Goal: Book appointment/travel/reservation

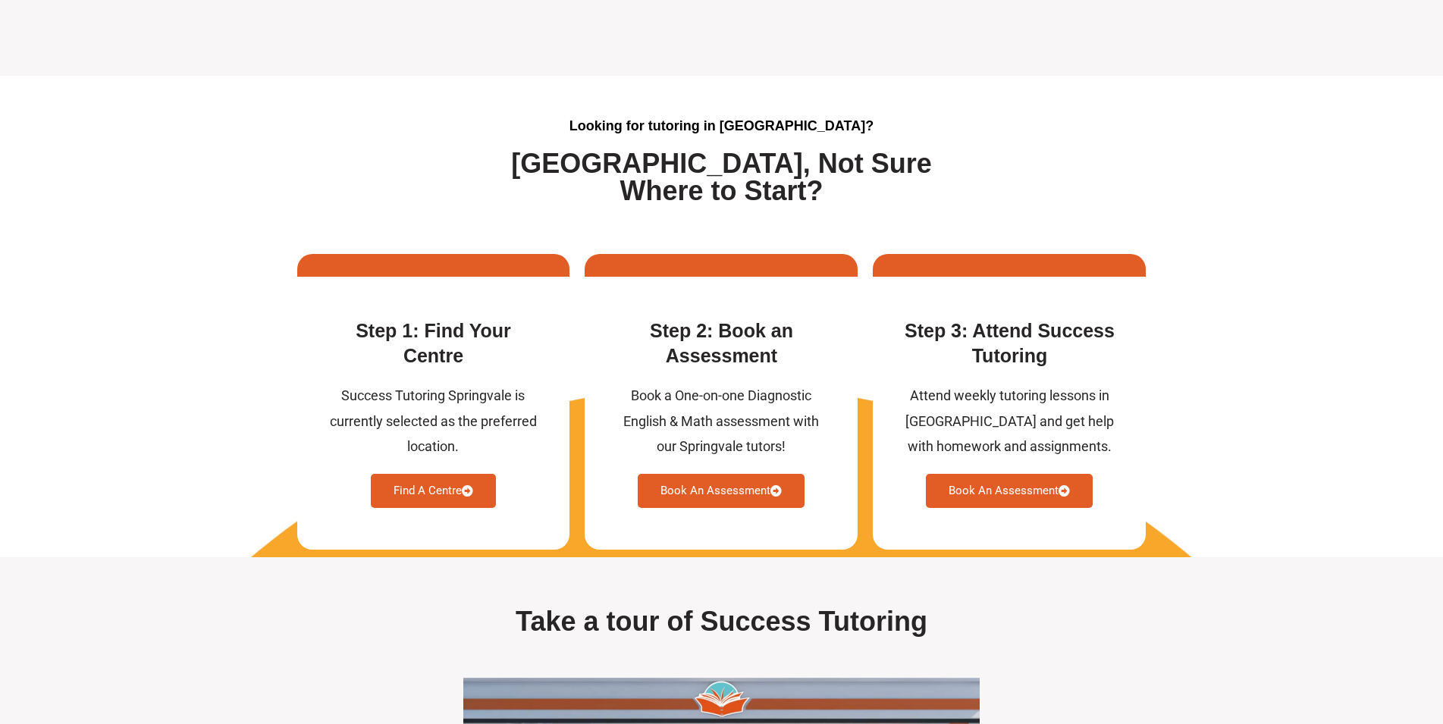
scroll to position [3790, 0]
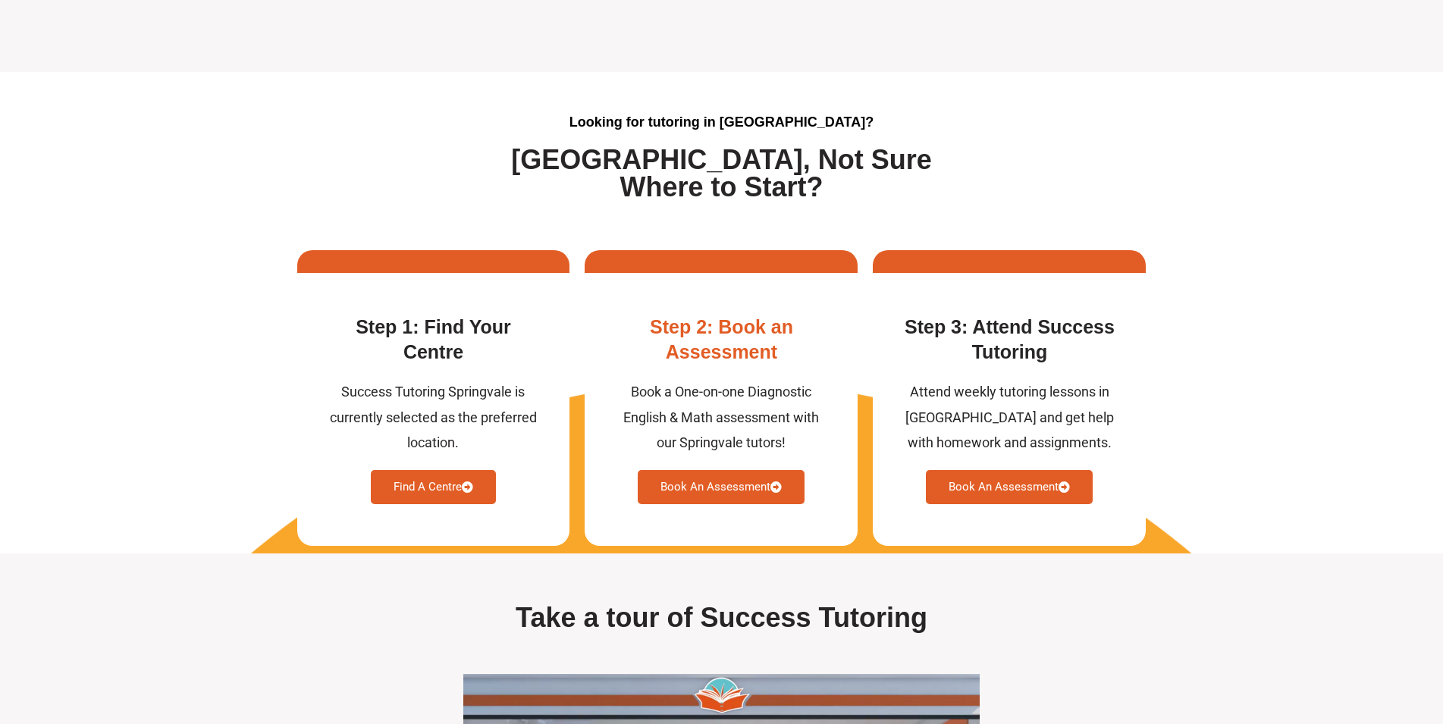
click at [723, 495] on link "Book An Assessment" at bounding box center [721, 487] width 167 height 34
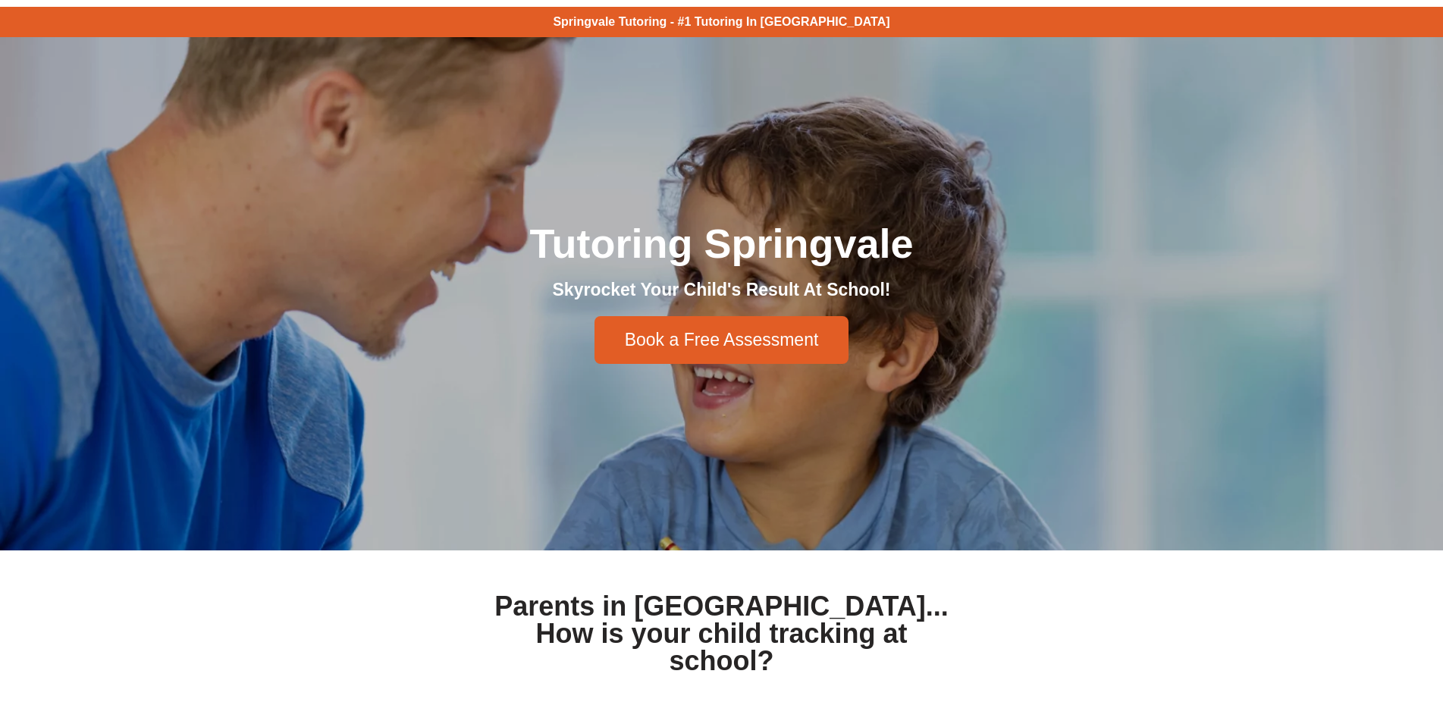
scroll to position [22, 0]
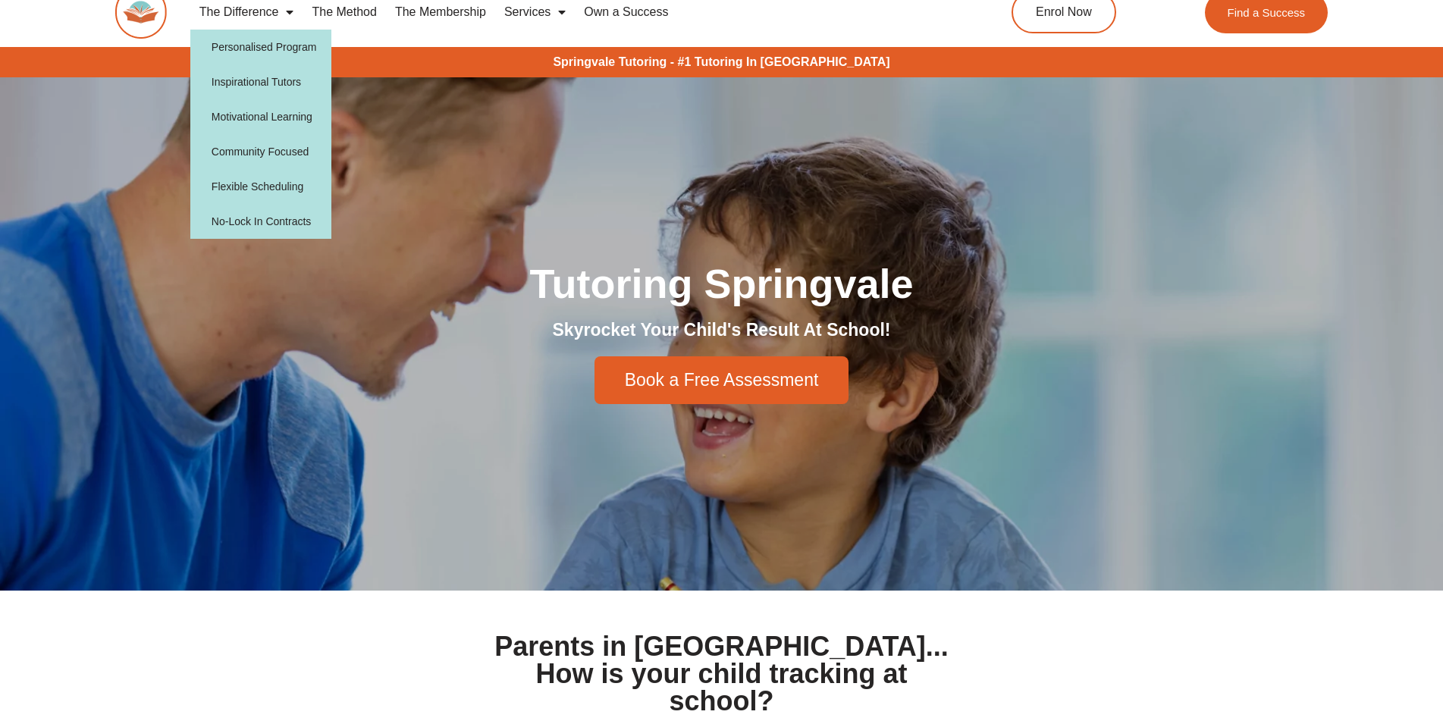
click at [236, 14] on link "The Difference" at bounding box center [246, 12] width 113 height 35
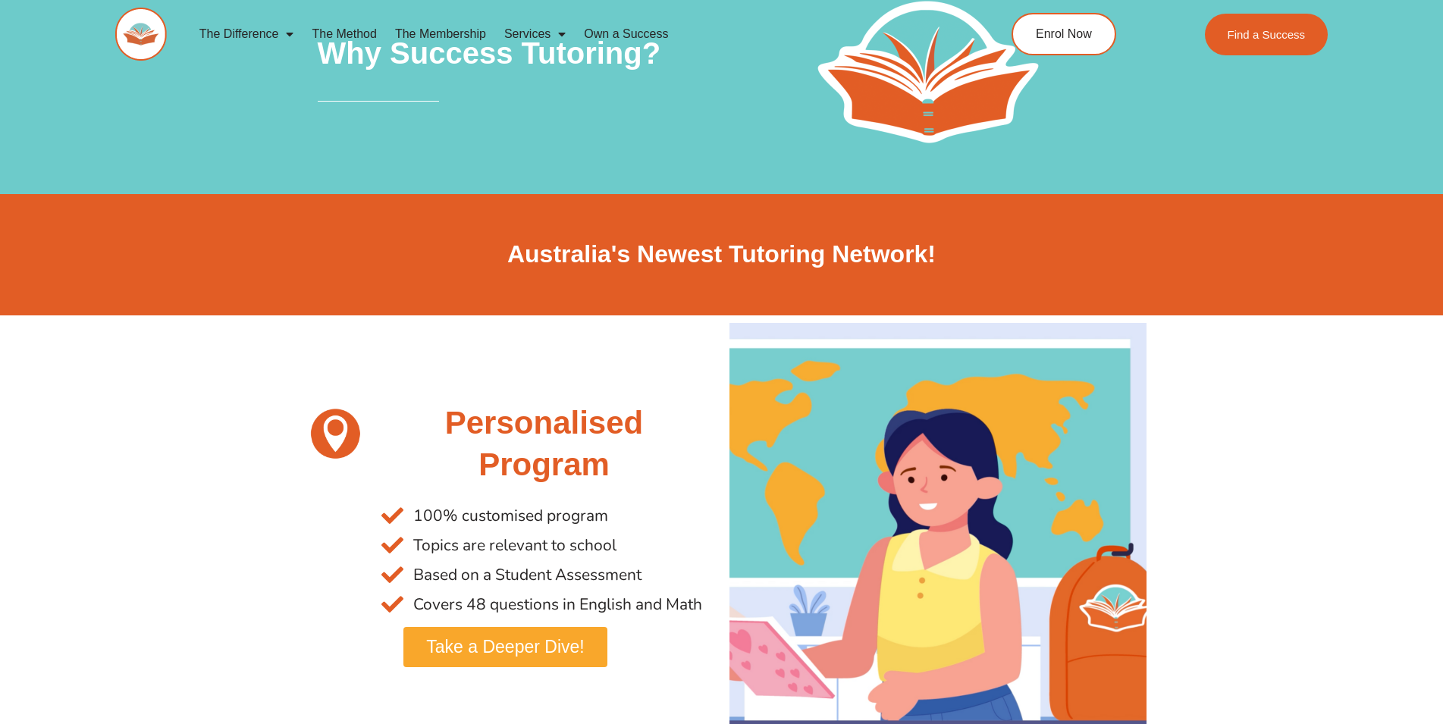
click at [604, 33] on link "Own a Success" at bounding box center [626, 34] width 102 height 35
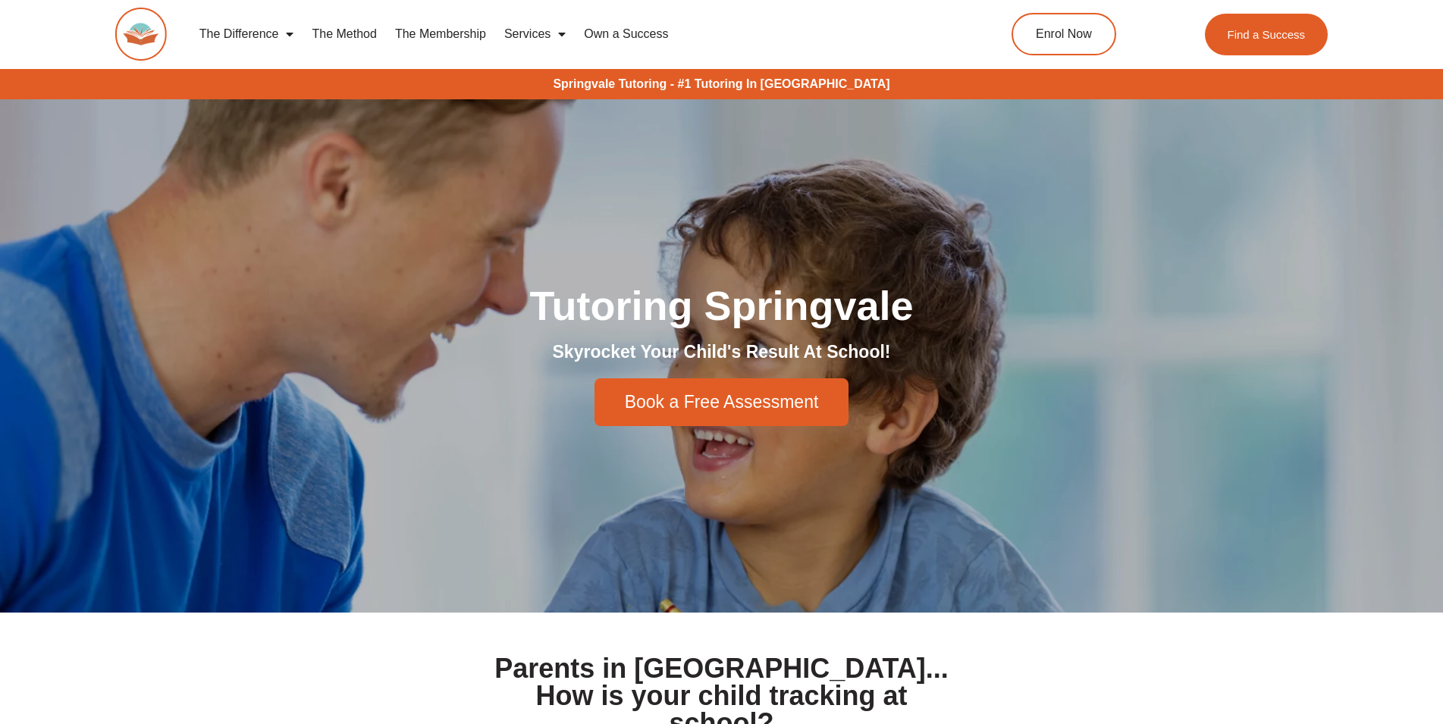
scroll to position [22, 0]
